Goal: Book appointment/travel/reservation

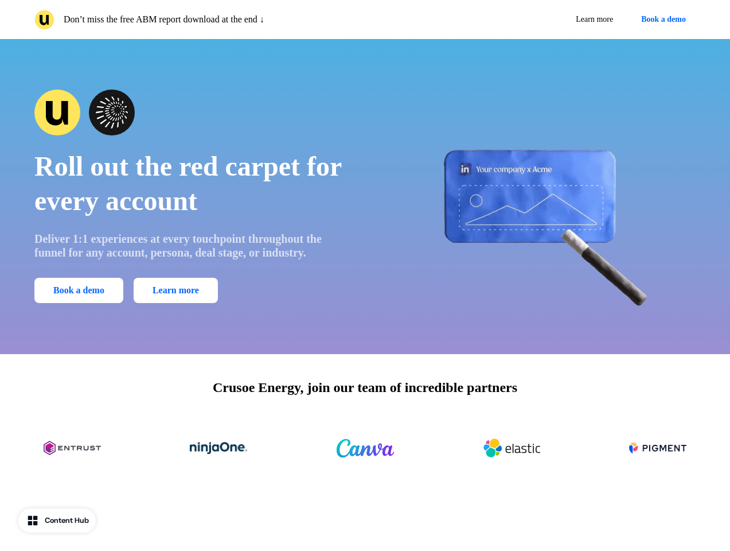
click at [365, 20] on div "Don’t miss the free ABM report download at the end ↓ Learn more Book a demo" at bounding box center [365, 19] width 730 height 39
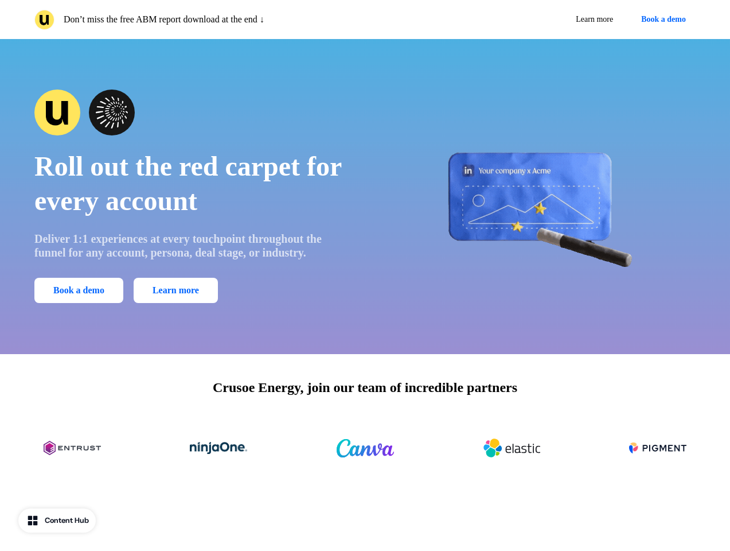
click at [197, 20] on p "Don’t miss the free ABM report download at the end ↓" at bounding box center [164, 20] width 201 height 14
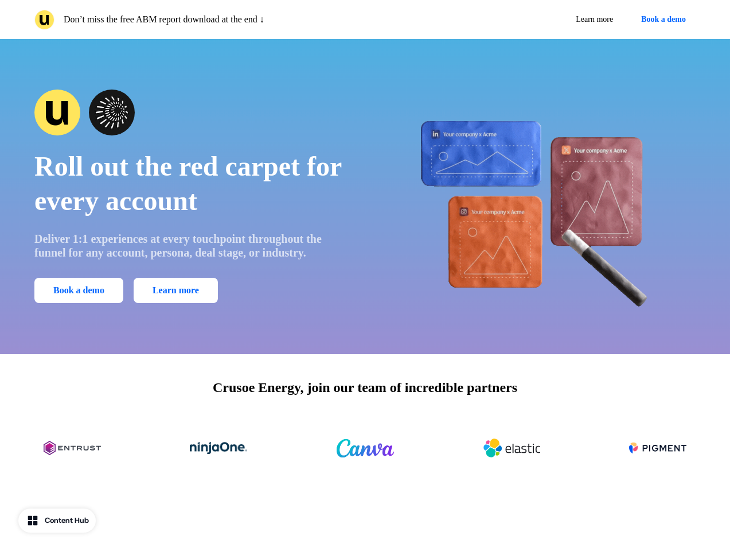
click at [533, 20] on div "Learn more Book a demo" at bounding box center [533, 19] width 326 height 21
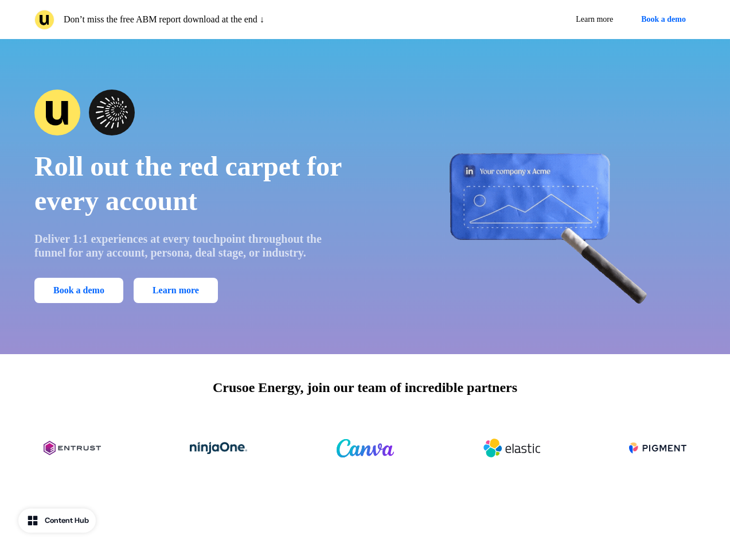
click at [661, 20] on button "Book a demo" at bounding box center [664, 19] width 64 height 21
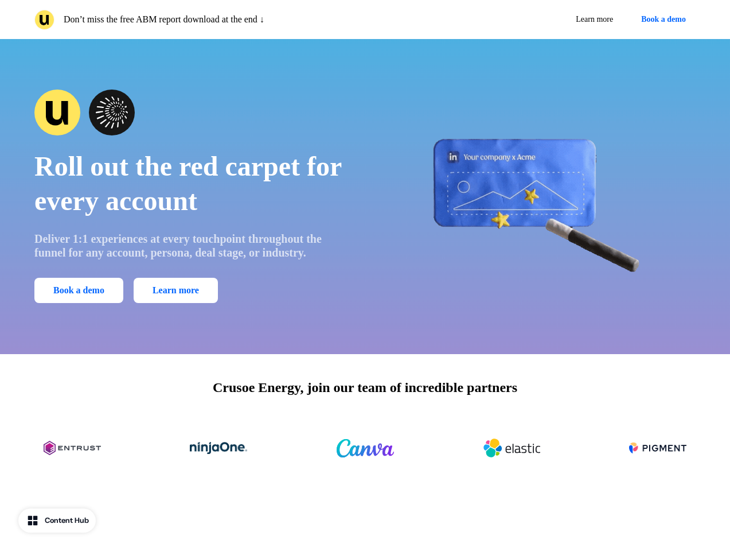
click at [365, 196] on div "Roll out the red carpet for every account Deliver 1:1 experiences at every touc…" at bounding box center [365, 196] width 730 height 315
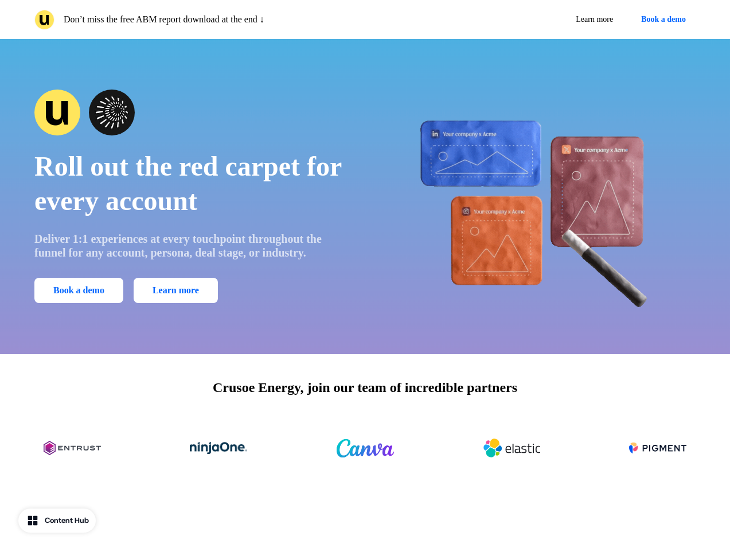
click at [192, 196] on span "Roll out the red carpet for every account" at bounding box center [187, 183] width 307 height 65
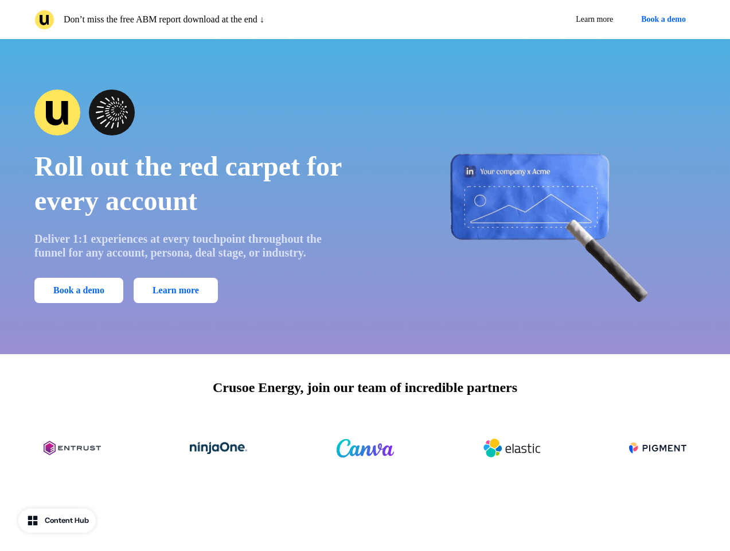
click at [192, 112] on div at bounding box center [191, 112] width 315 height 46
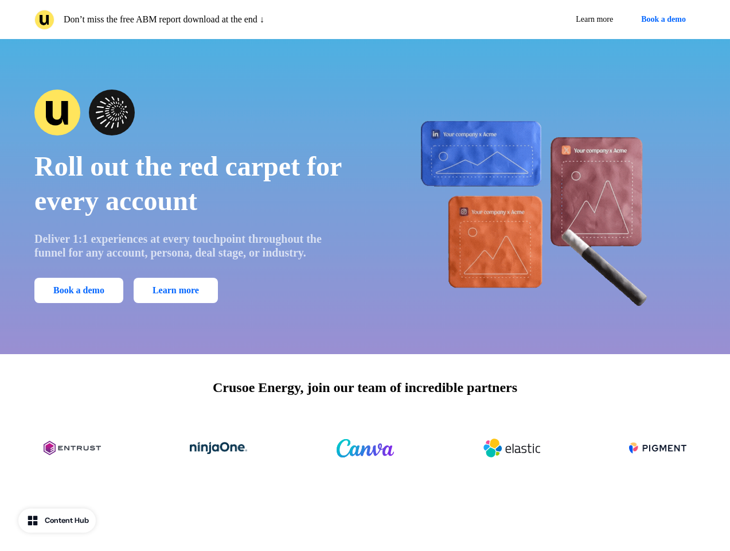
click at [81, 290] on button "Book a demo" at bounding box center [78, 290] width 89 height 25
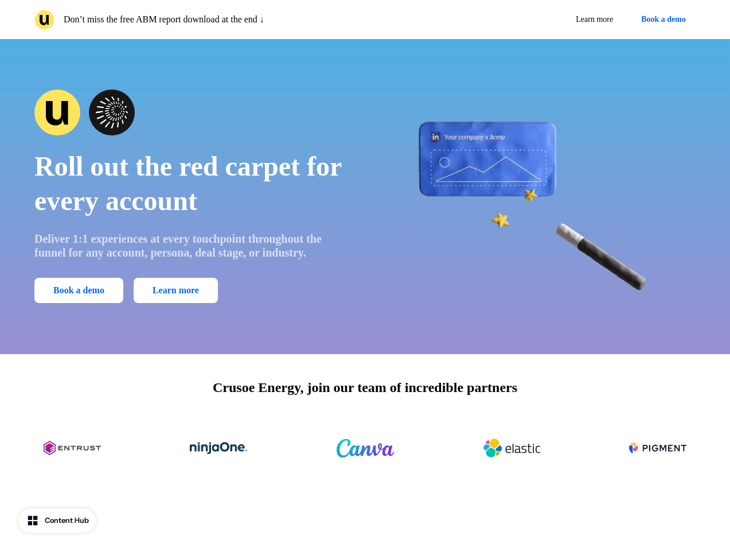
scroll to position [2354, 0]
